Goal: Transaction & Acquisition: Purchase product/service

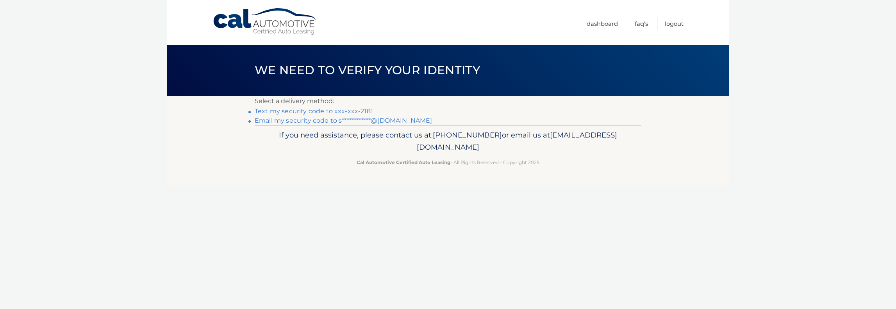
click at [346, 112] on link "Text my security code to xxx-xxx-2181" at bounding box center [314, 110] width 118 height 7
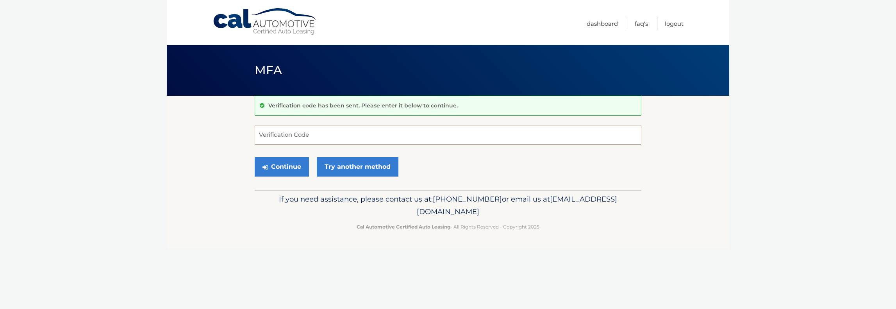
click at [324, 134] on input "Verification Code" at bounding box center [448, 135] width 387 height 20
type input "700531"
click at [290, 165] on button "Continue" at bounding box center [282, 167] width 54 height 20
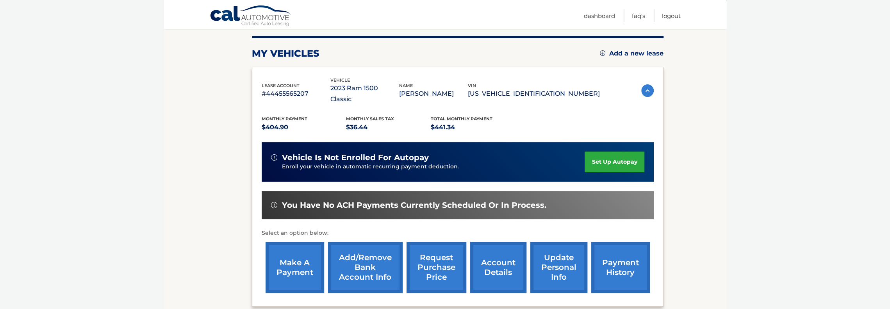
scroll to position [156, 0]
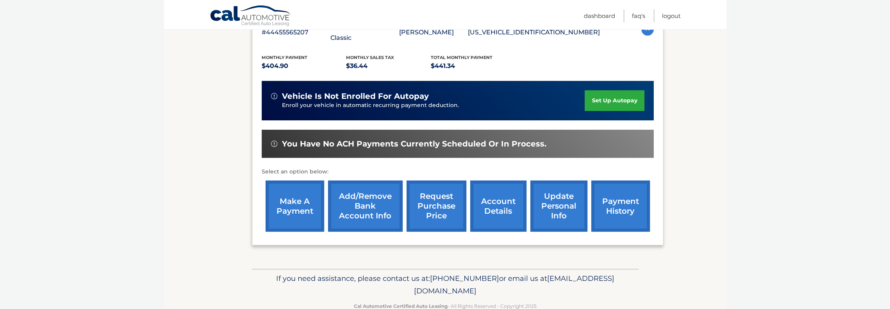
click at [296, 194] on link "make a payment" at bounding box center [294, 205] width 59 height 51
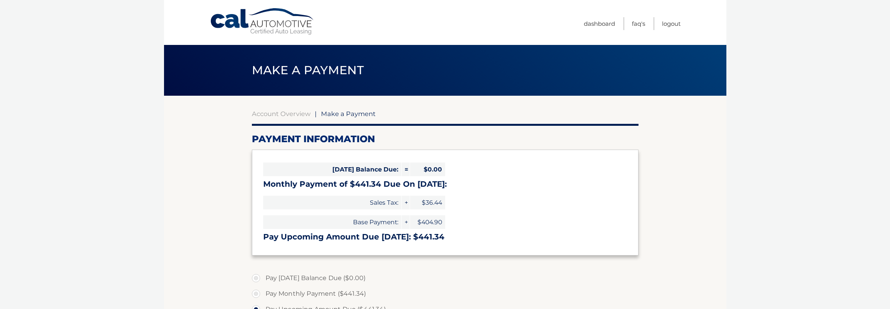
select select "ZTU4MmUwMWQtZDg4Ni00MjcxLWI5MzItNGU1OGJiNjc2ZGQw"
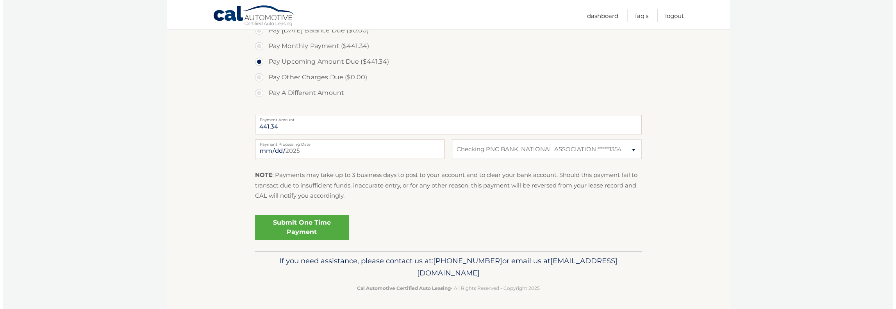
scroll to position [248, 0]
click at [302, 224] on link "Submit One Time Payment" at bounding box center [299, 226] width 94 height 25
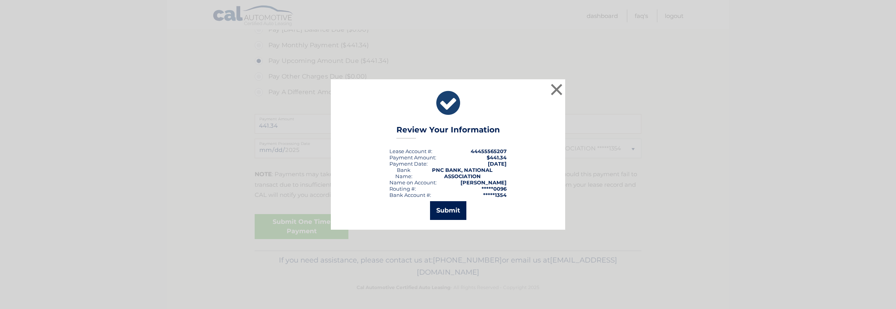
click at [446, 212] on button "Submit" at bounding box center [448, 210] width 36 height 19
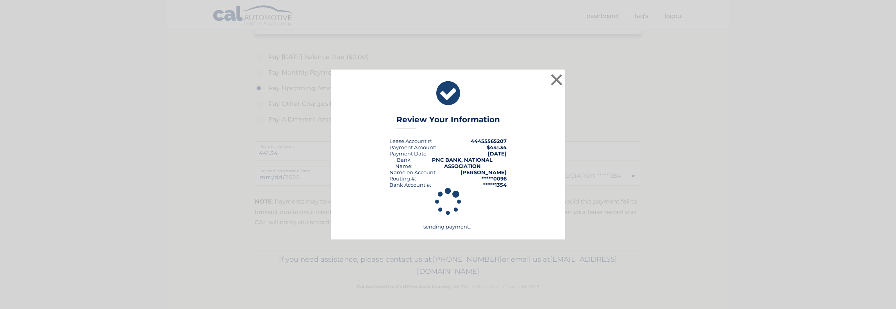
scroll to position [220, 0]
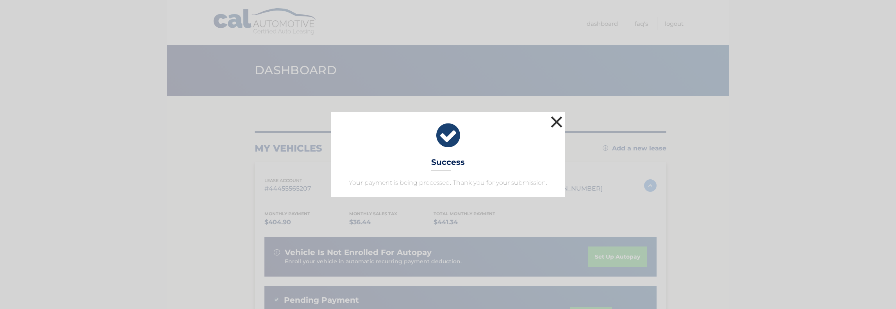
click at [558, 123] on button "×" at bounding box center [557, 122] width 16 height 16
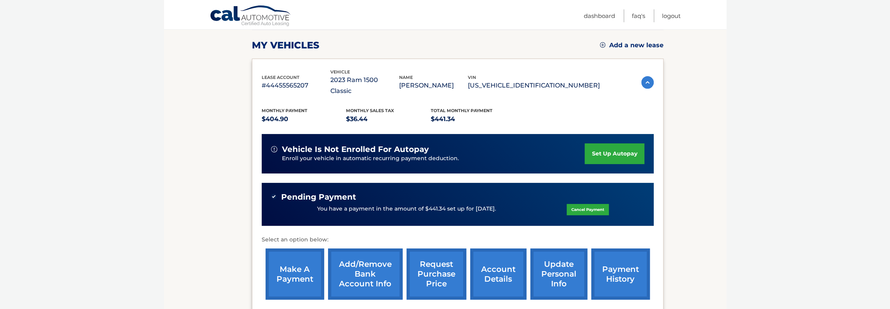
scroll to position [117, 0]
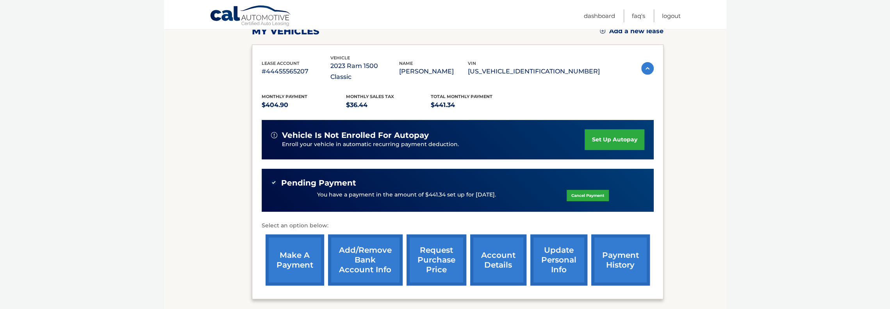
click at [497, 251] on link "account details" at bounding box center [498, 259] width 56 height 51
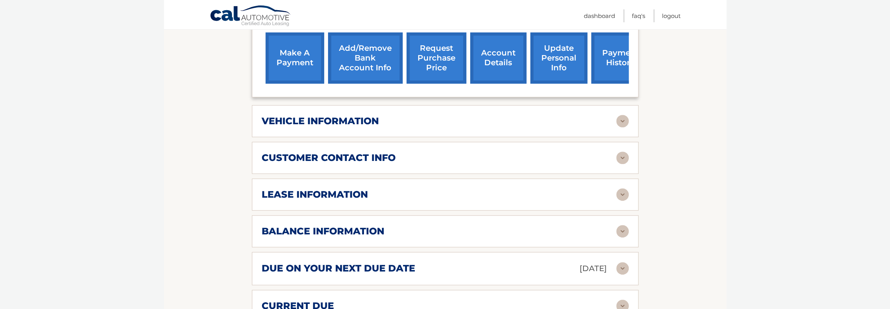
scroll to position [351, 0]
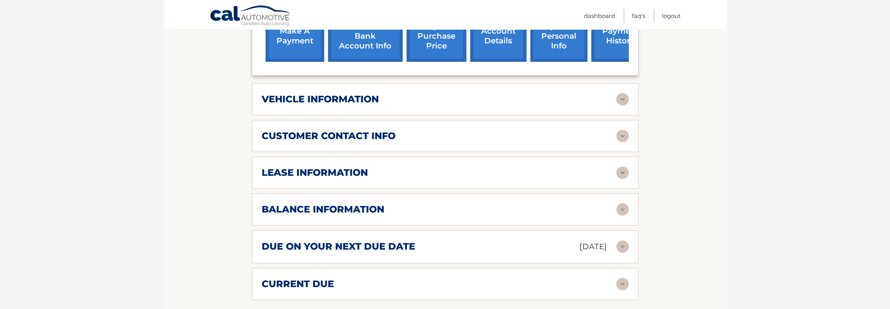
click at [350, 93] on h2 "vehicle information" at bounding box center [320, 99] width 117 height 12
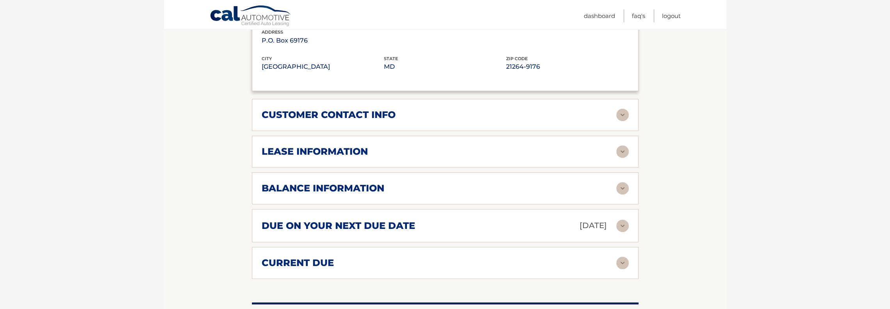
scroll to position [586, 0]
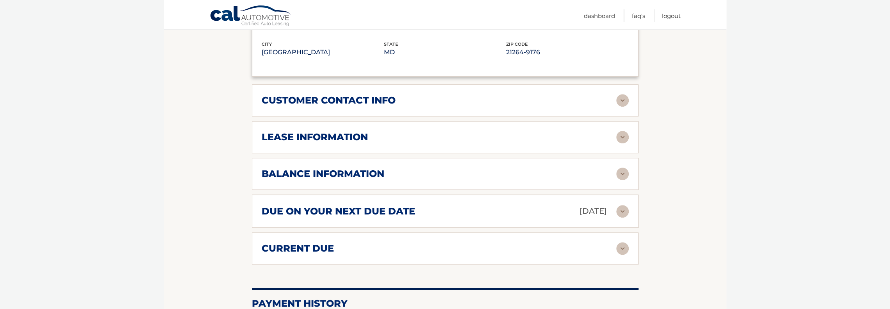
click at [367, 131] on h2 "lease information" at bounding box center [315, 137] width 106 height 12
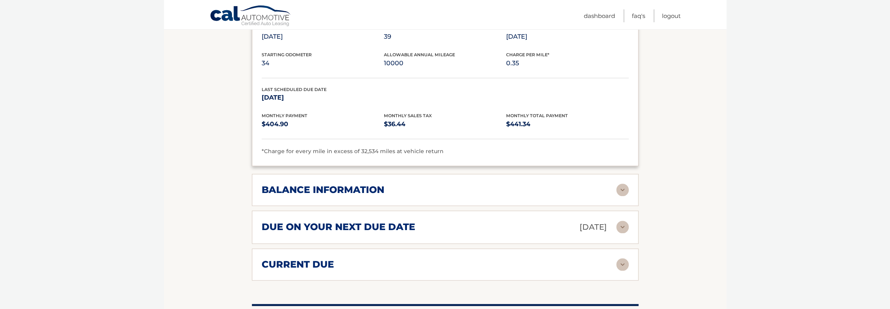
scroll to position [781, 0]
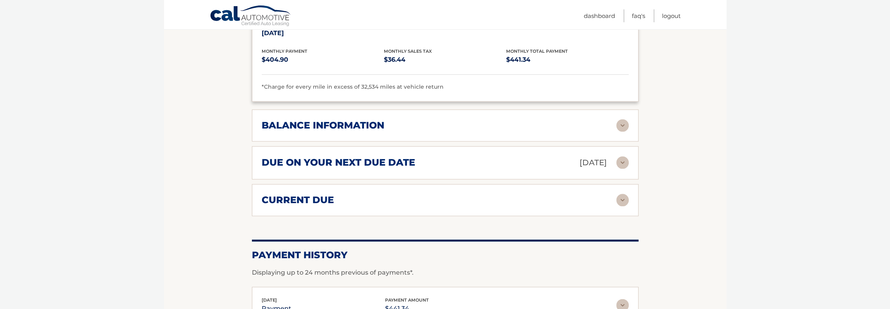
click at [403, 119] on div "balance information" at bounding box center [439, 125] width 354 height 12
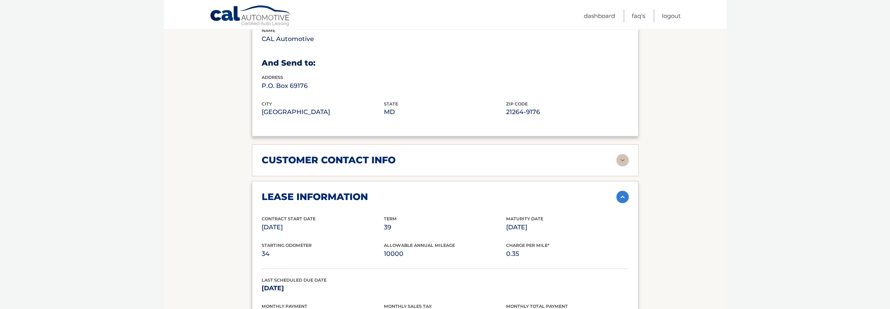
scroll to position [508, 0]
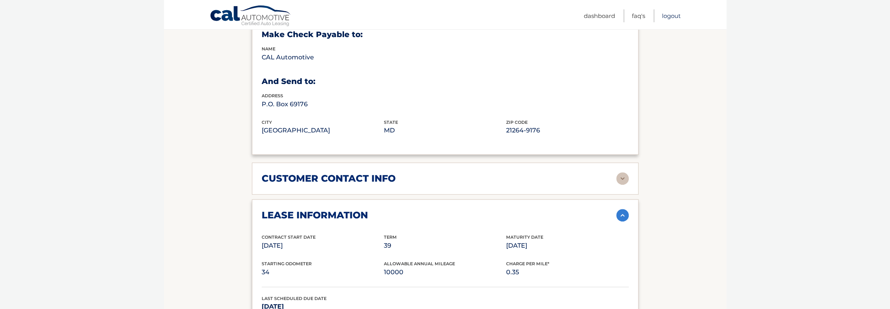
click at [668, 15] on link "Logout" at bounding box center [671, 15] width 19 height 13
